Goal: Obtain resource: Download file/media

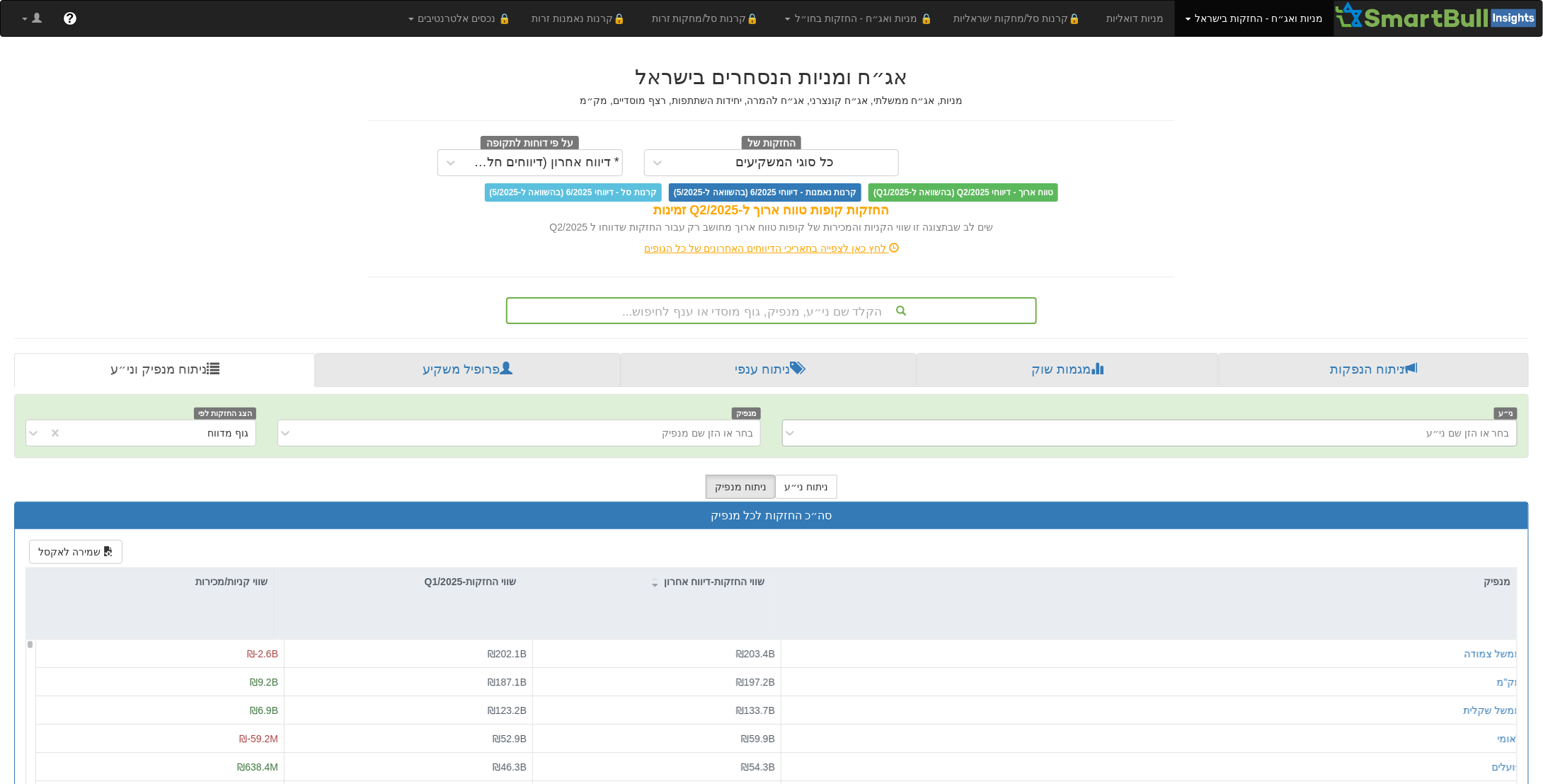
click at [1315, 431] on div "בחר או הזן שם ני״ע" at bounding box center [1161, 432] width 712 height 22
type input "p"
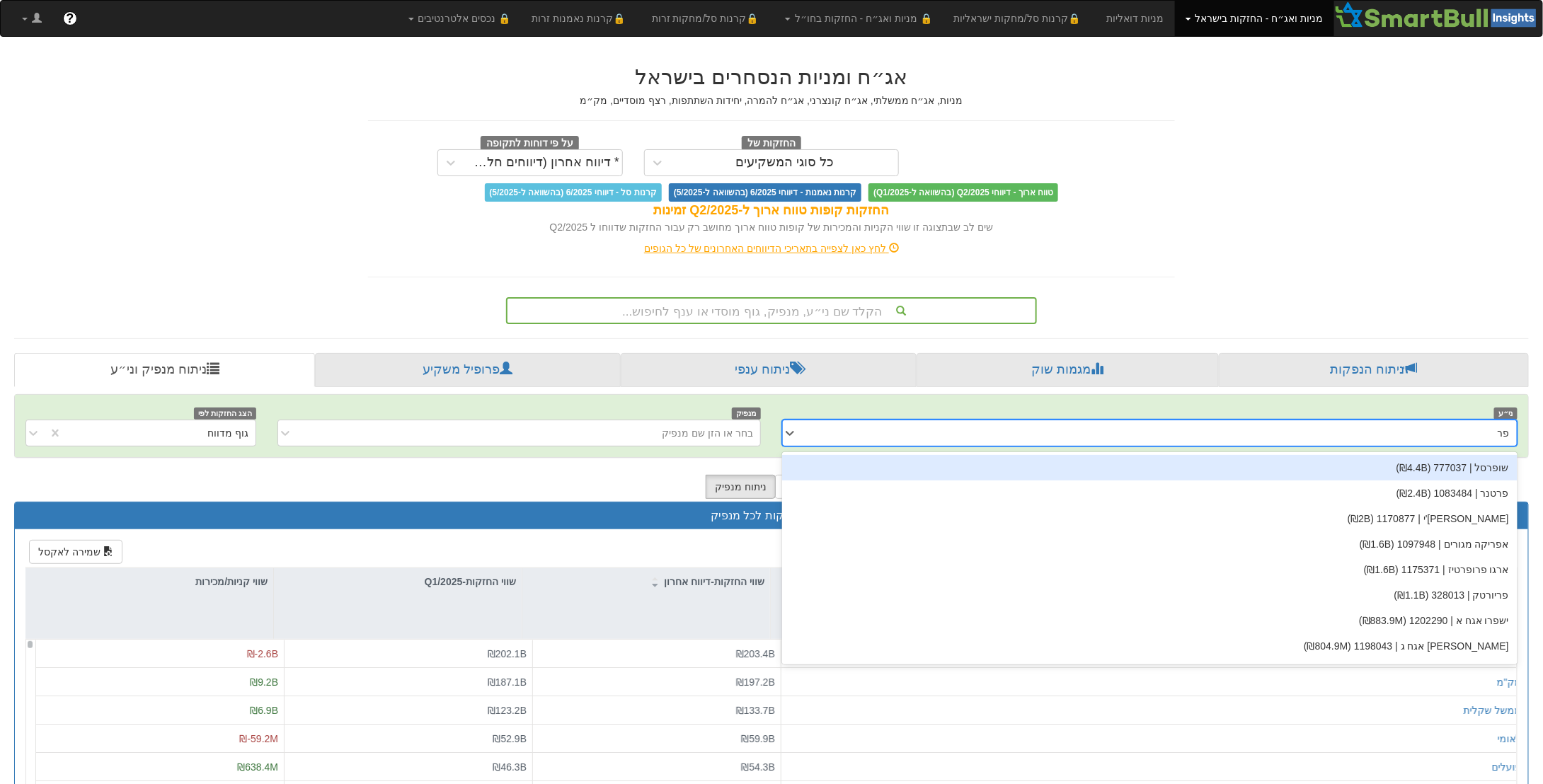
type input "פרש"
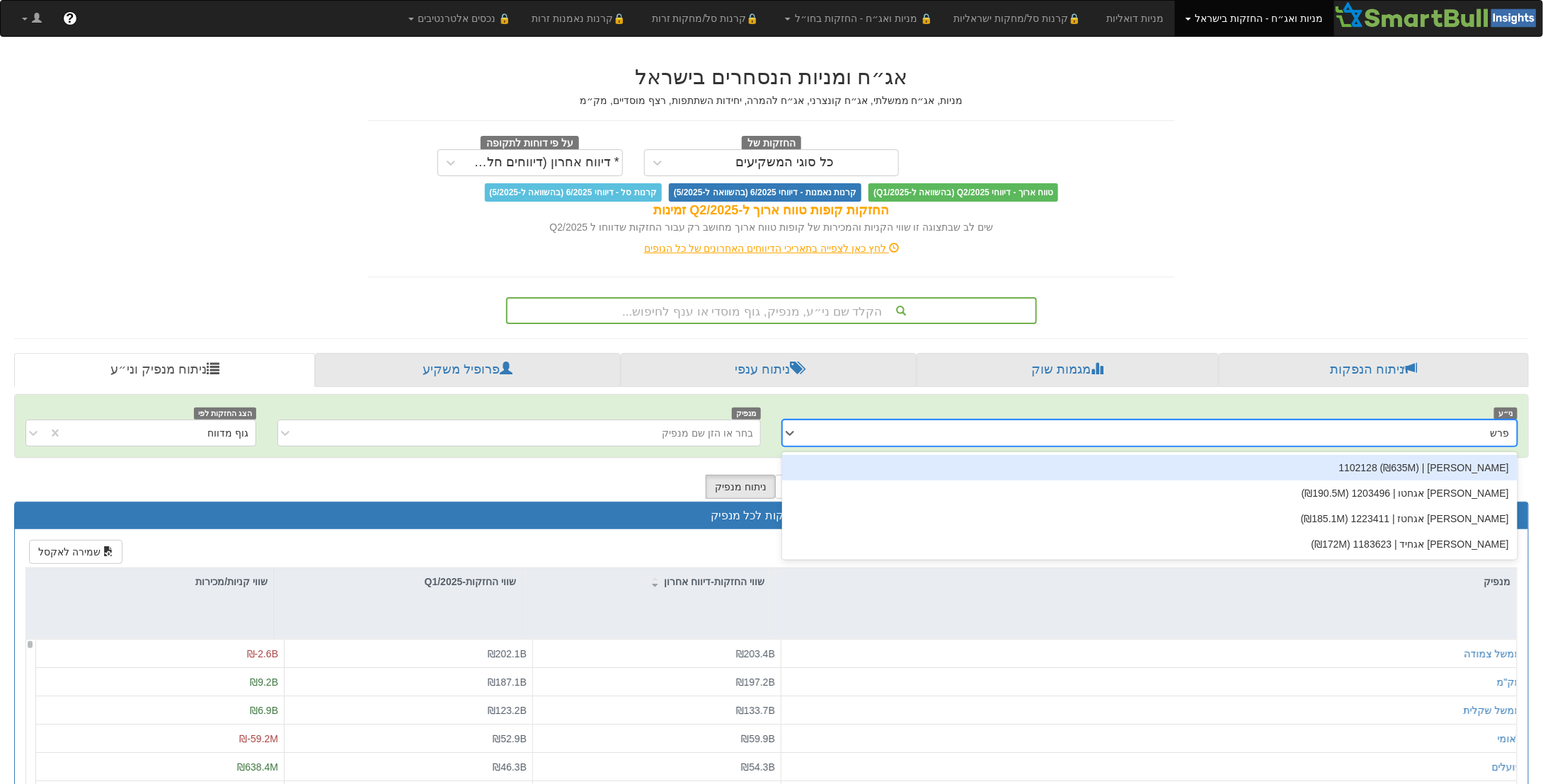
click at [1433, 473] on div "[PERSON_NAME] | 1102128 (₪635M)" at bounding box center [1150, 468] width 735 height 26
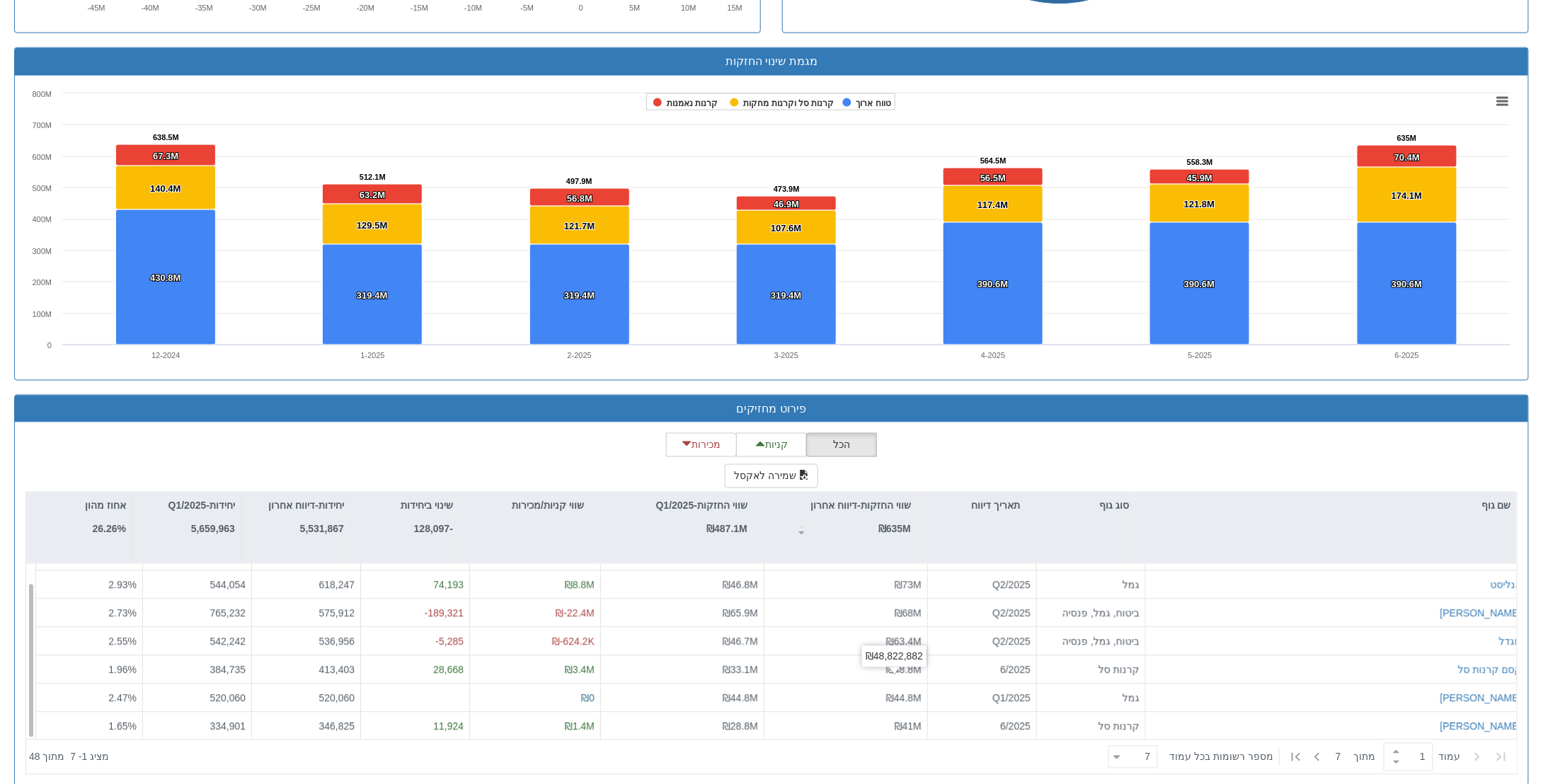
scroll to position [20, 0]
click at [763, 475] on button "שמירה לאקסל" at bounding box center [771, 476] width 94 height 24
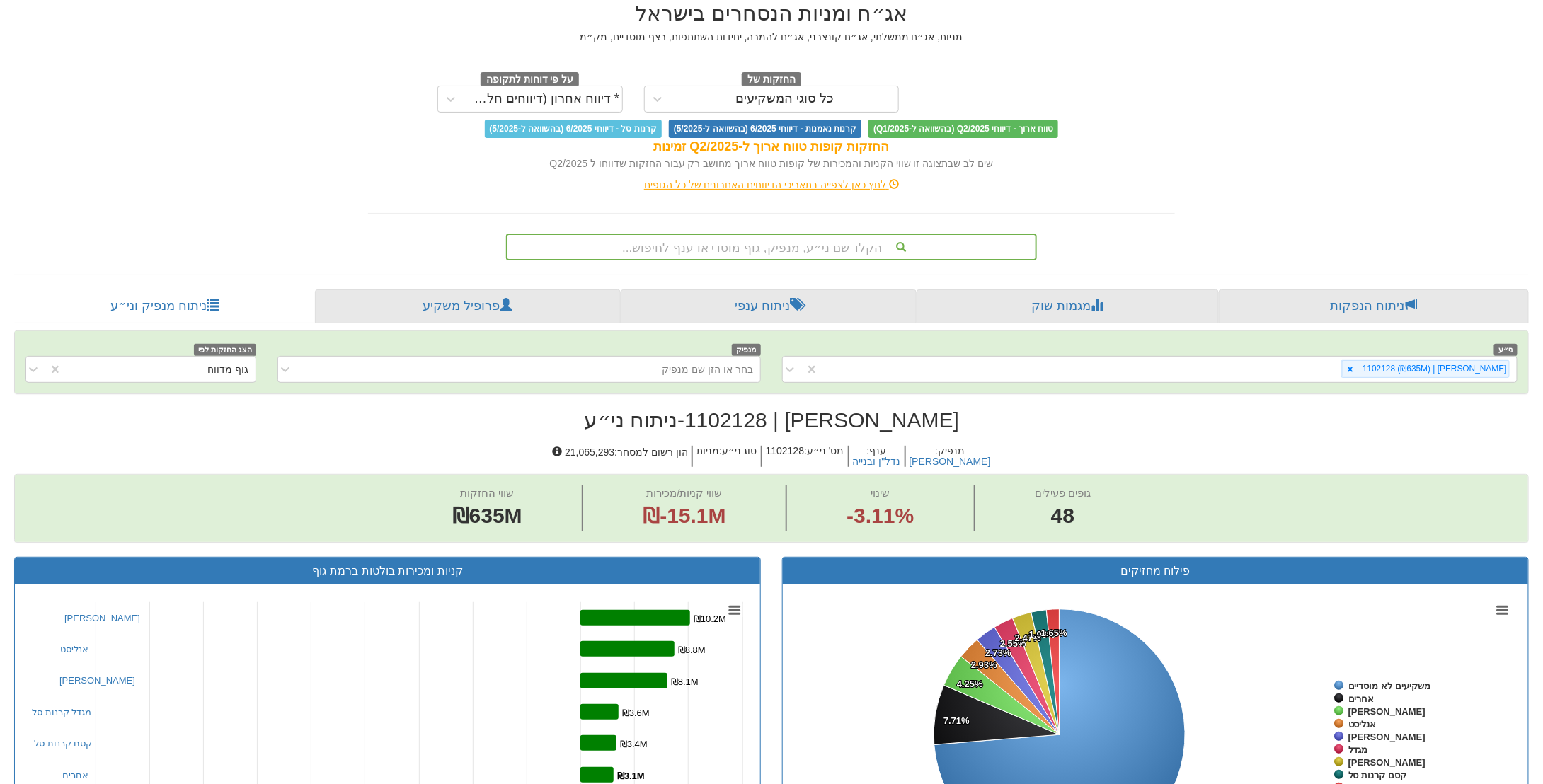
scroll to position [0, 0]
